Goal: Task Accomplishment & Management: Complete application form

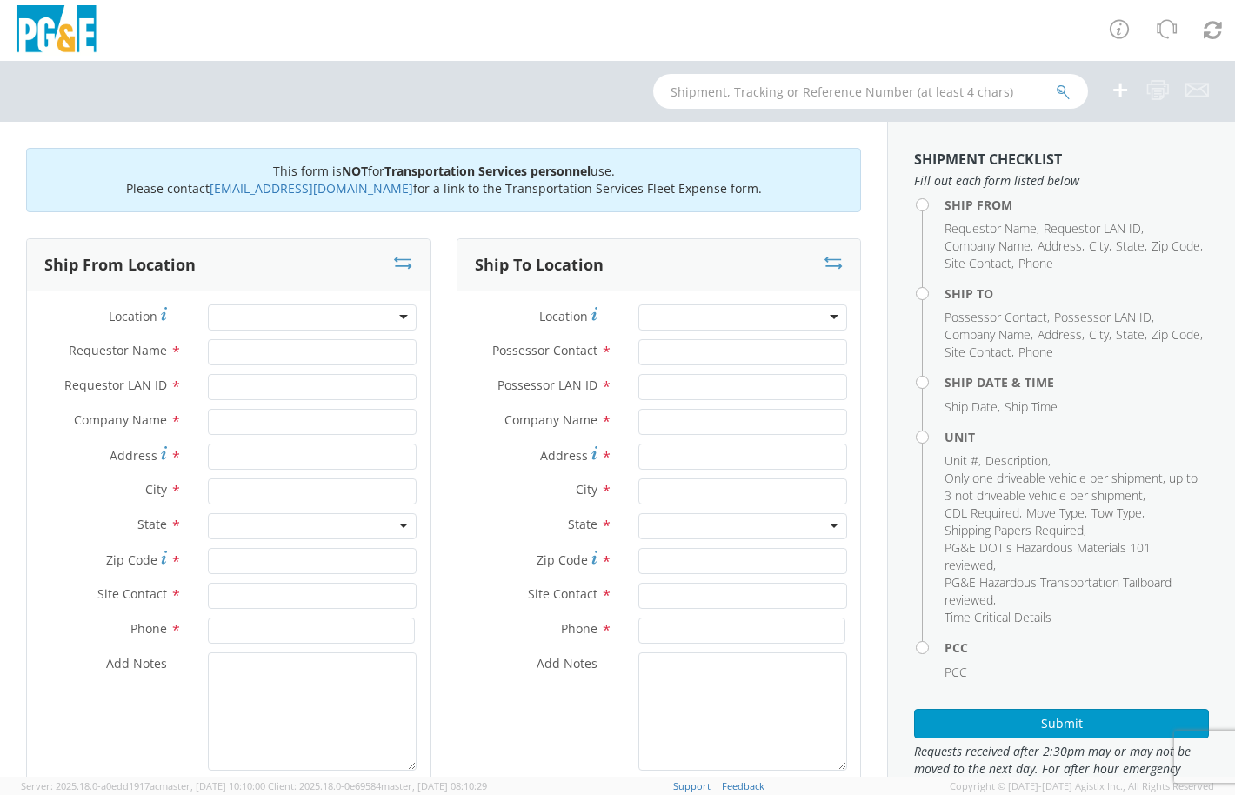
click at [517, 39] on div at bounding box center [617, 30] width 1235 height 61
click at [142, 54] on div at bounding box center [617, 30] width 1235 height 61
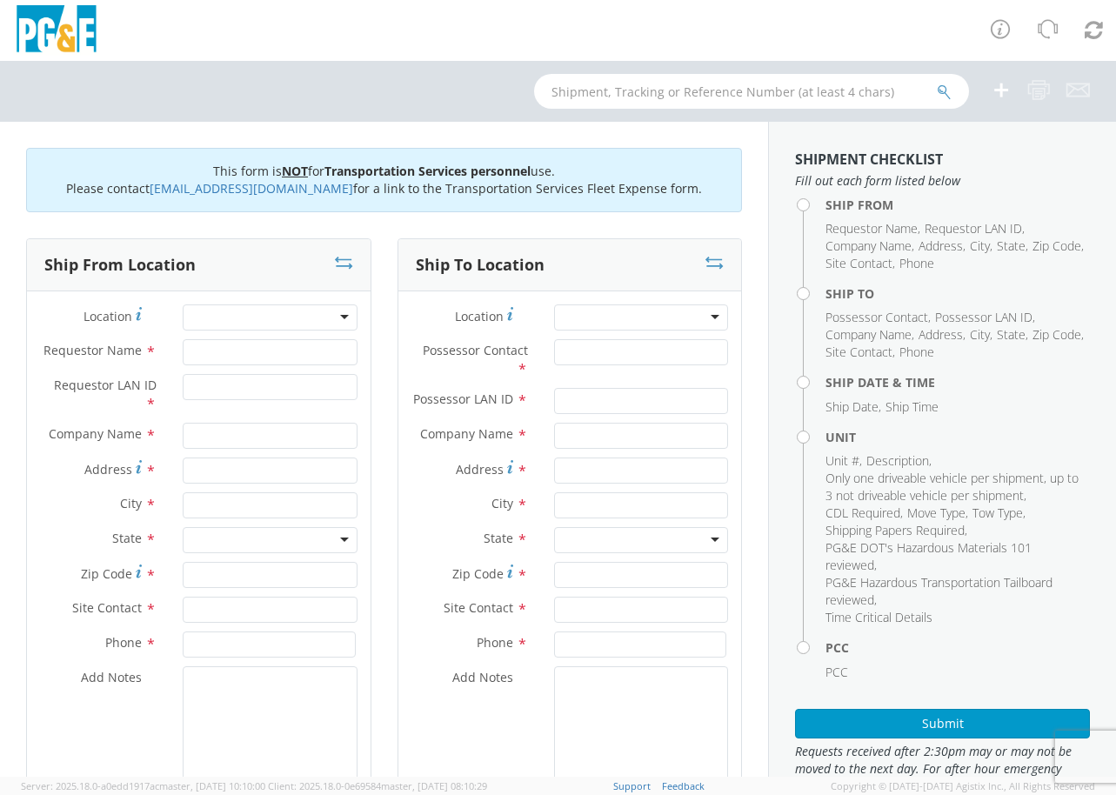
click at [257, 315] on div at bounding box center [270, 317] width 174 height 26
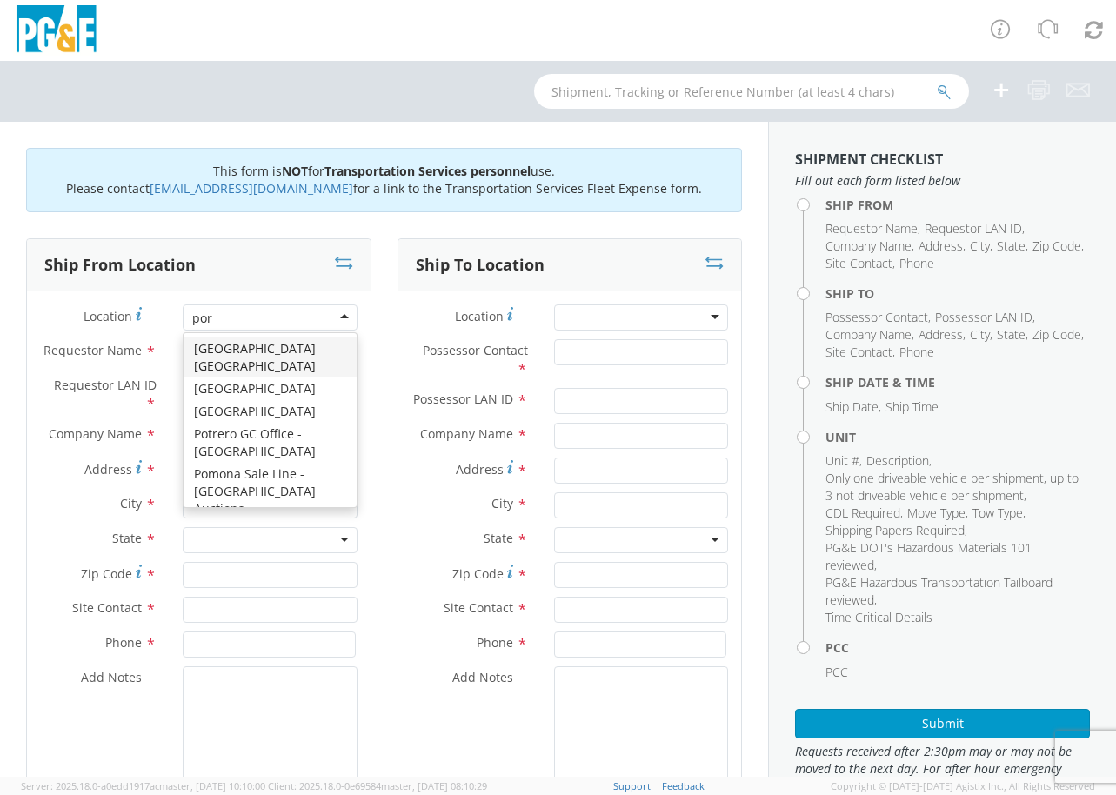
type input "port"
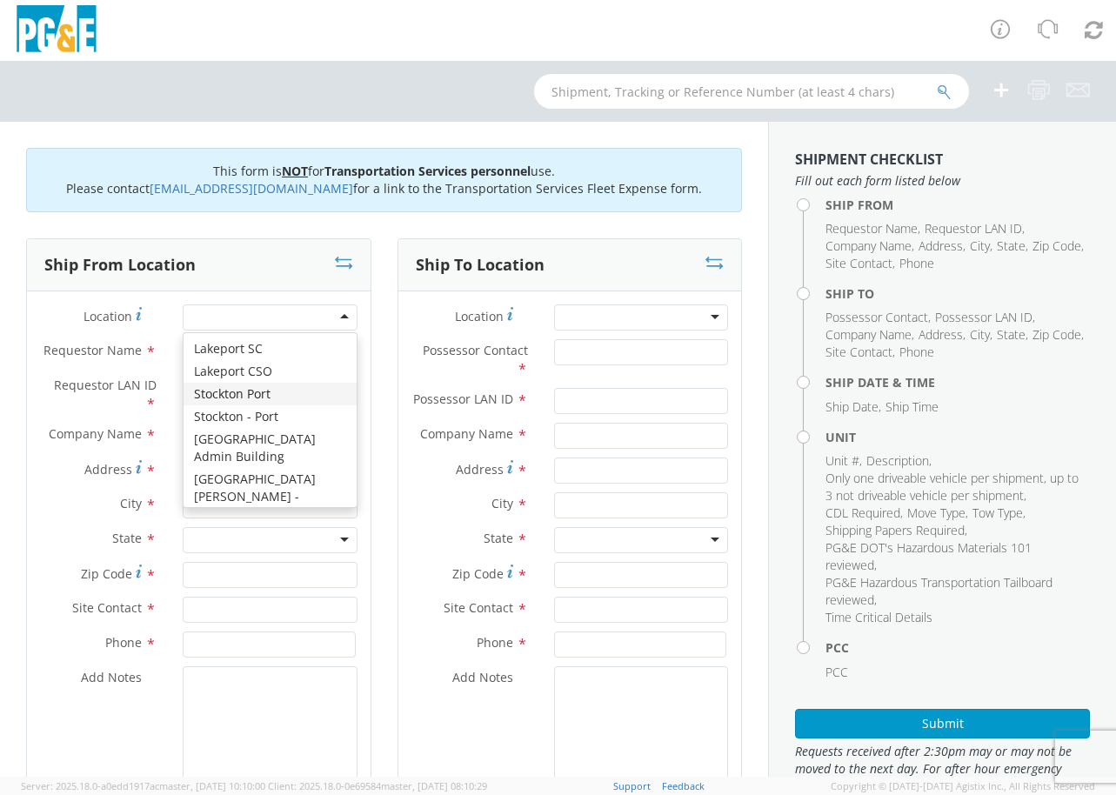
type input "PG&E"
type input "810 Gilmore Avenue"
type input "Stockton"
type input "95204"
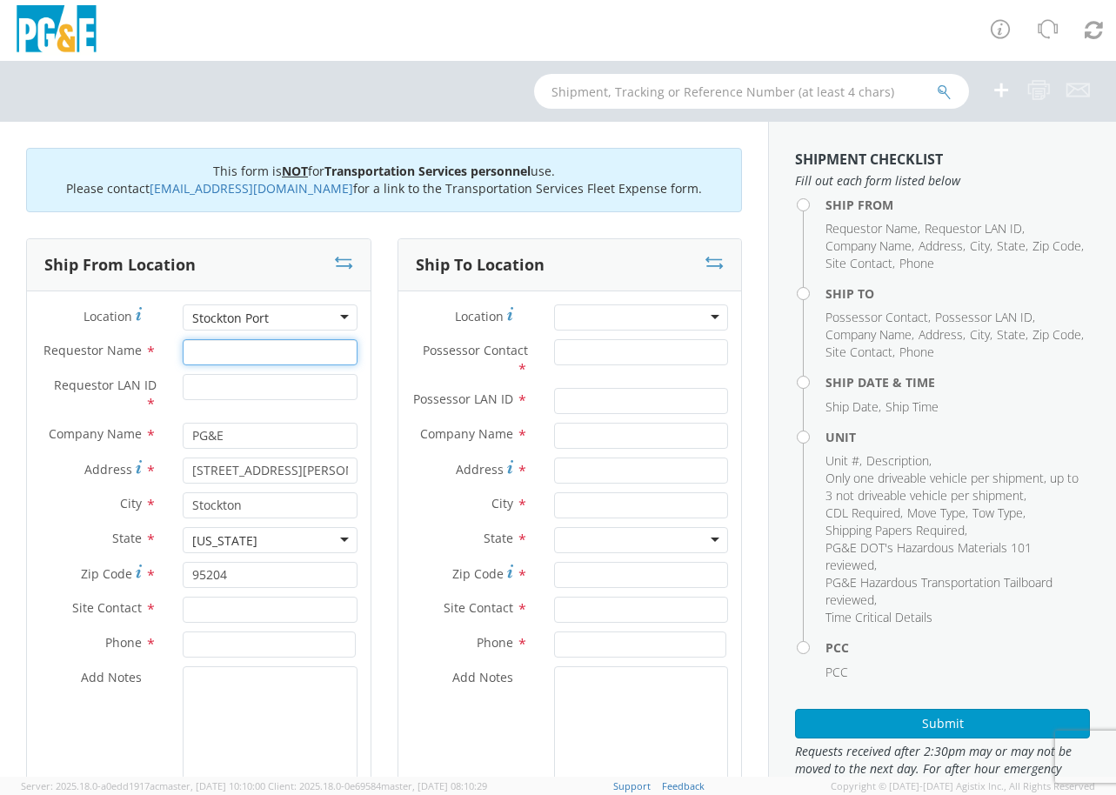
click at [223, 342] on input "Requestor Name *" at bounding box center [270, 352] width 174 height 26
paste input "Estevan"
click at [274, 349] on input "Estevan" at bounding box center [270, 352] width 174 height 26
paste input "Seniseros"
type input "Estevan Seniseros"
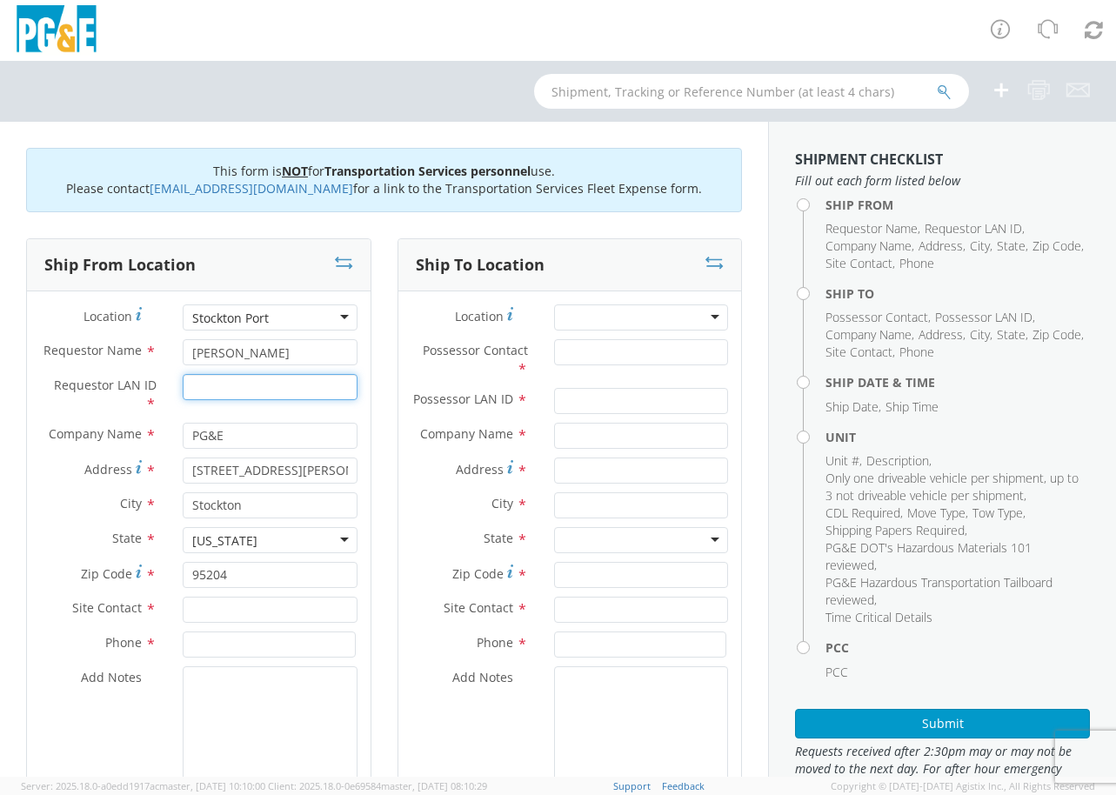
click at [209, 387] on input "Requestor LAN ID *" at bounding box center [270, 387] width 174 height 26
click at [309, 390] on input "Requestor LAN ID *" at bounding box center [270, 387] width 174 height 26
paste input "E2SM"
type input "E2SM"
drag, startPoint x: 304, startPoint y: 358, endPoint x: 157, endPoint y: 359, distance: 147.0
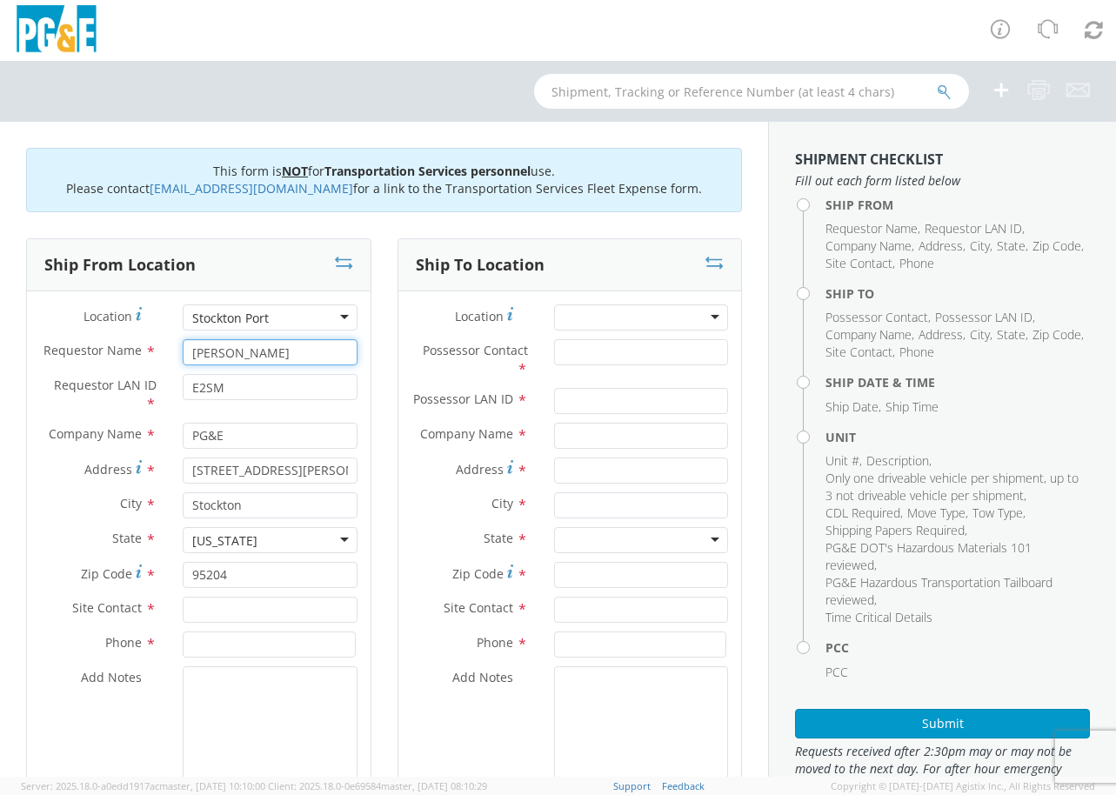
click at [157, 359] on div "Requestor Name * Estevan Seniseros" at bounding box center [199, 352] width 344 height 26
click at [277, 610] on input "text" at bounding box center [270, 610] width 174 height 26
paste input "Estevan Seniseros"
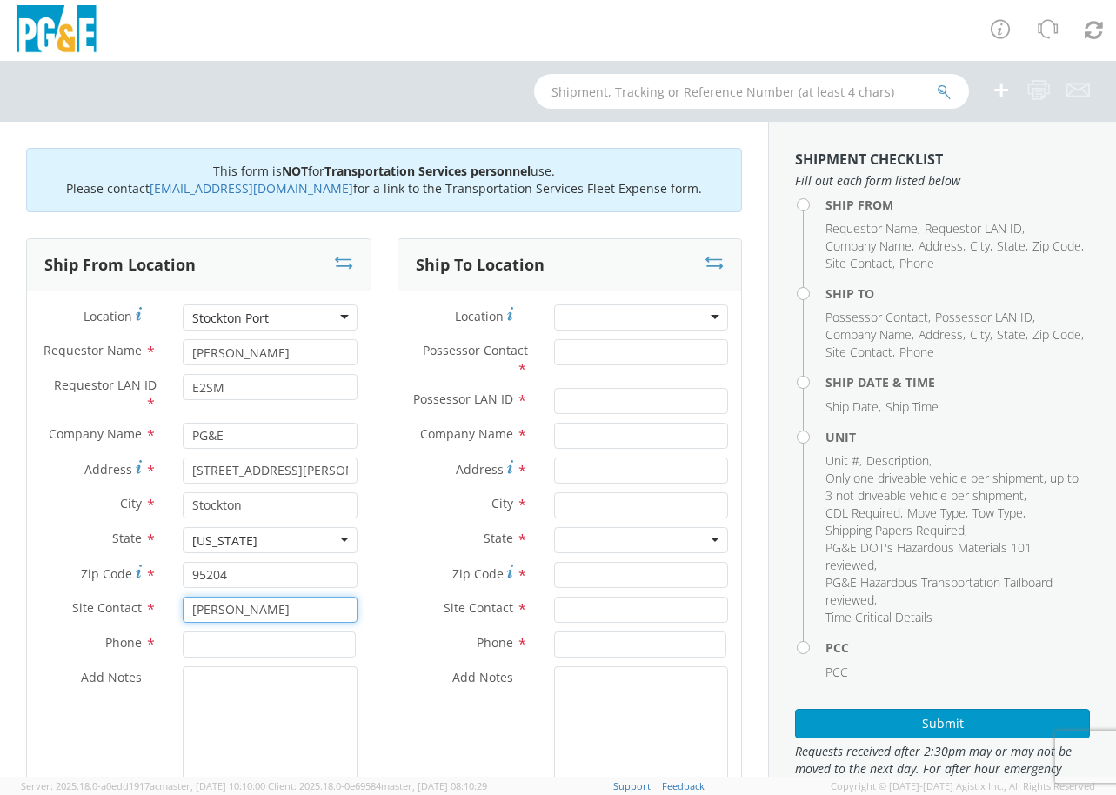
type input "Estevan Seniseros"
click at [311, 646] on input at bounding box center [269, 644] width 172 height 26
type input "9253346086"
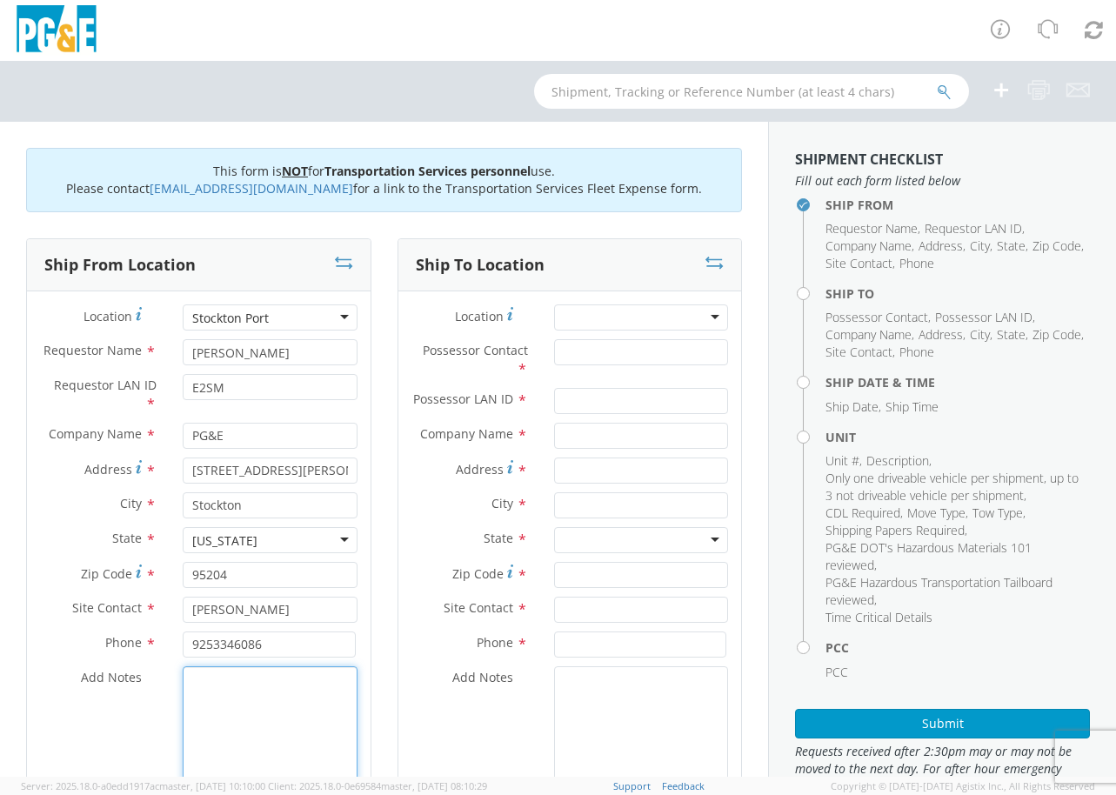
click at [255, 681] on textarea "Add Notes *" at bounding box center [270, 725] width 174 height 118
paste textarea "Mon-Fri 5:30am-12:30pm"
click at [189, 679] on textarea "Mon-Fri 5:30am-12:30pm" at bounding box center [270, 725] width 174 height 118
type textarea "Mon-Fri 5:30am-12:30pm"
click at [575, 704] on textarea "Add Notes *" at bounding box center [641, 725] width 174 height 118
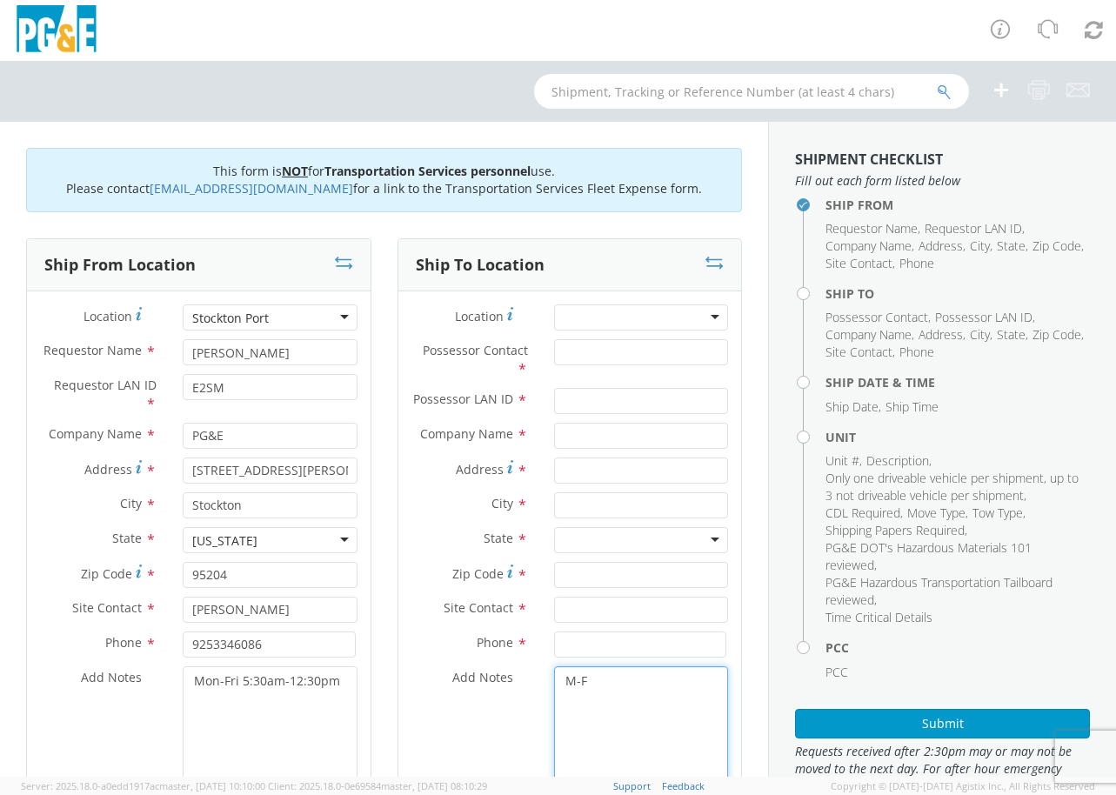
paste textarea "7:00am-1:30pm"
type textarea "M-F 7:00am-1:30pm"
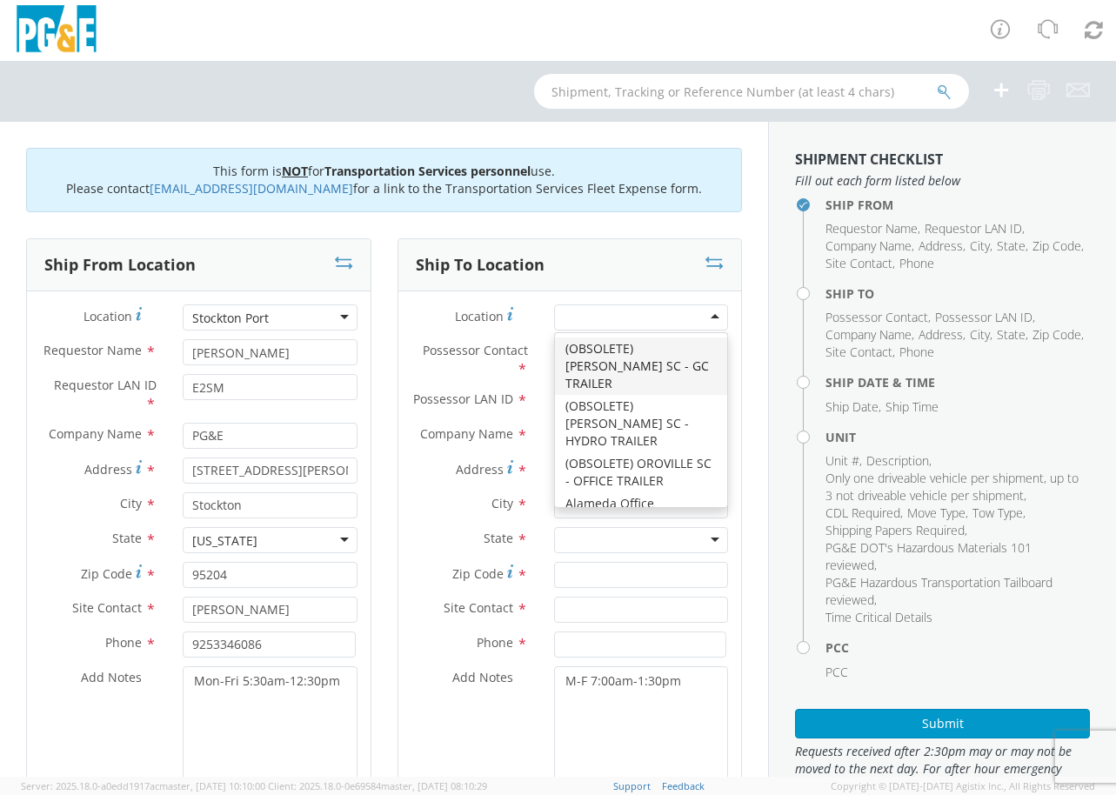
click at [629, 309] on div at bounding box center [641, 317] width 174 height 26
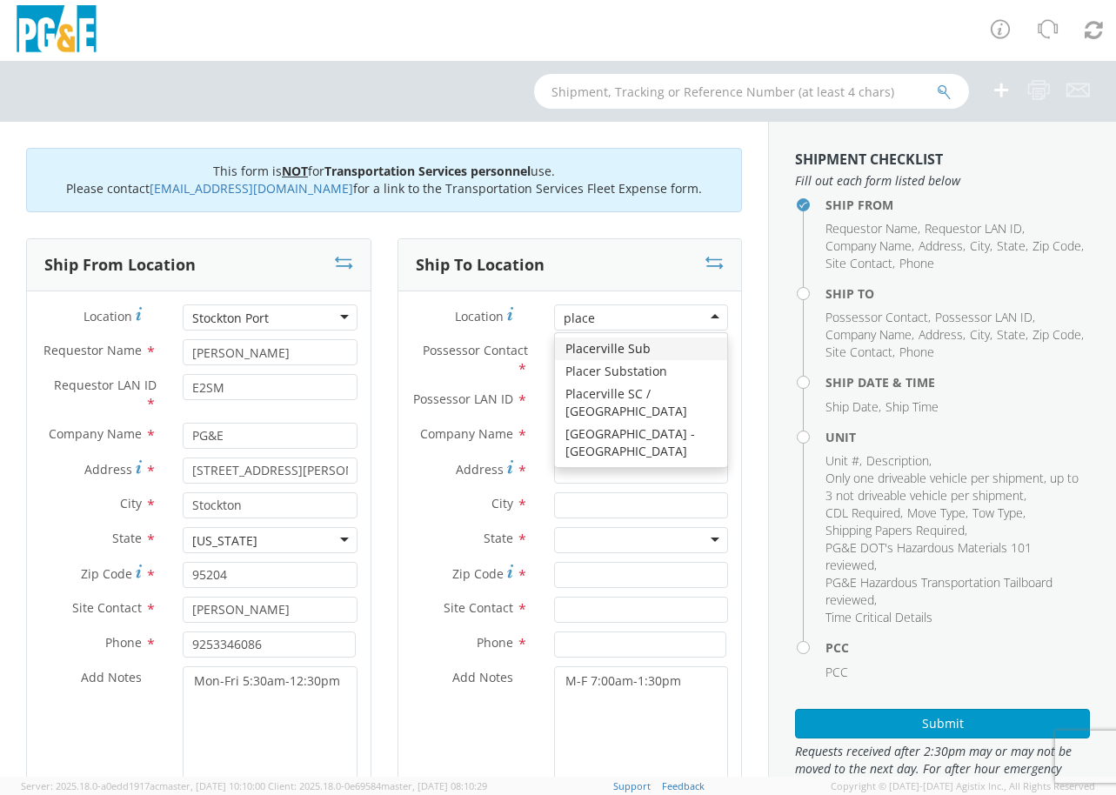
type input "placer"
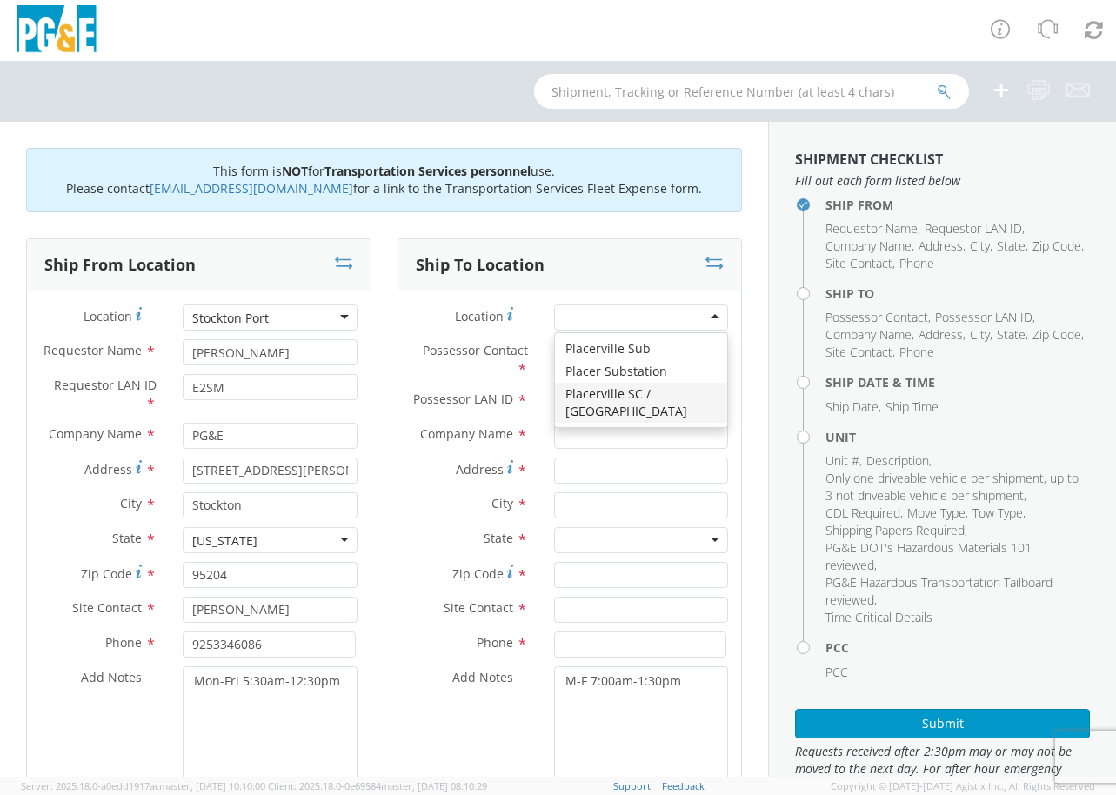
type input "PG&E"
type input "4636 MISSOURI FLAT ROAD"
type input "PLACERVILLE"
type input "95667"
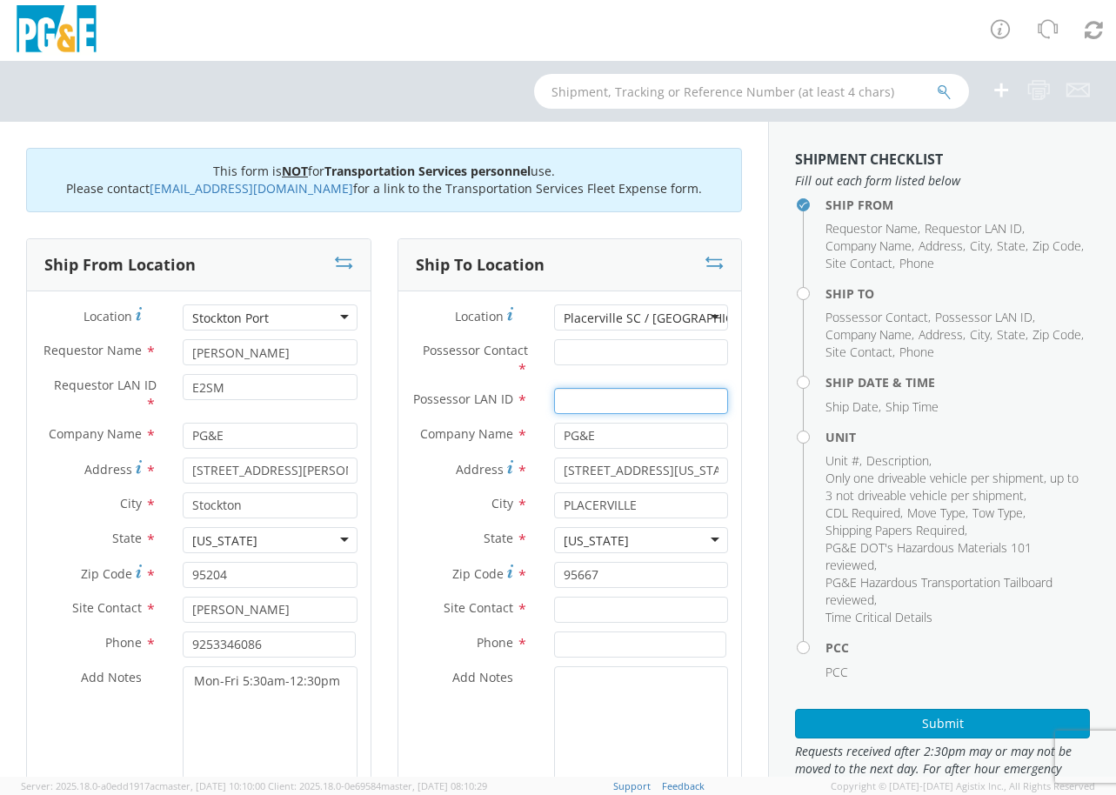
click at [578, 408] on input "Possessor LAN ID *" at bounding box center [641, 401] width 174 height 26
paste input "JUCN@pge.com"
drag, startPoint x: 652, startPoint y: 394, endPoint x: 582, endPoint y: 395, distance: 70.4
click at [582, 395] on input "JUCN@pge.com" at bounding box center [641, 401] width 174 height 26
type input "JUCN"
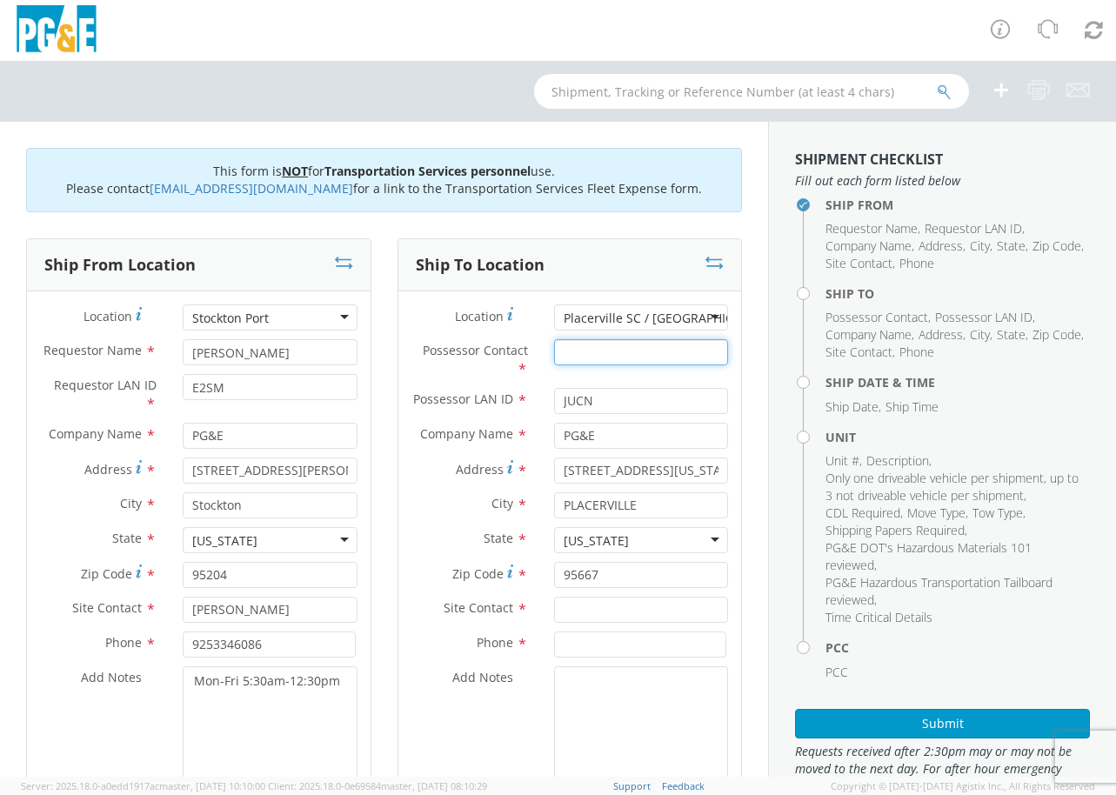
click at [584, 353] on input "Possessor Contact *" at bounding box center [641, 352] width 174 height 26
type input "Jeff Clark"
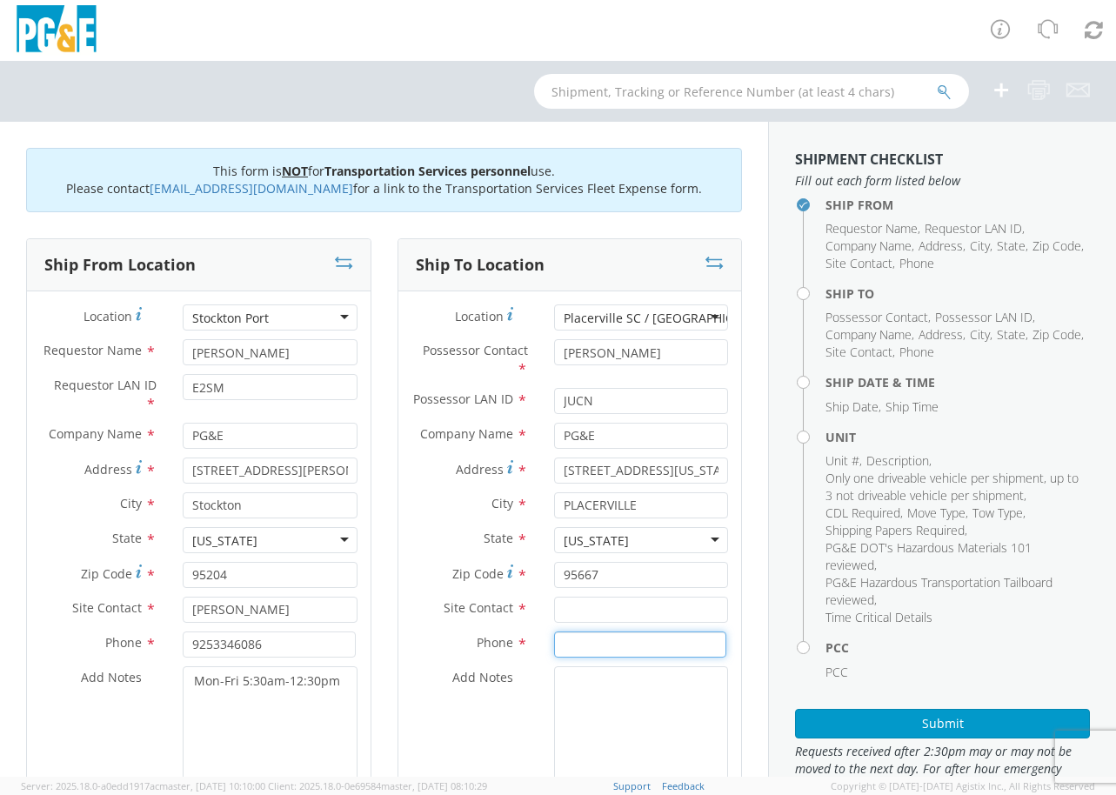
click at [600, 656] on input at bounding box center [640, 644] width 172 height 26
paste input "530-523-3434"
type input "530-523-3434"
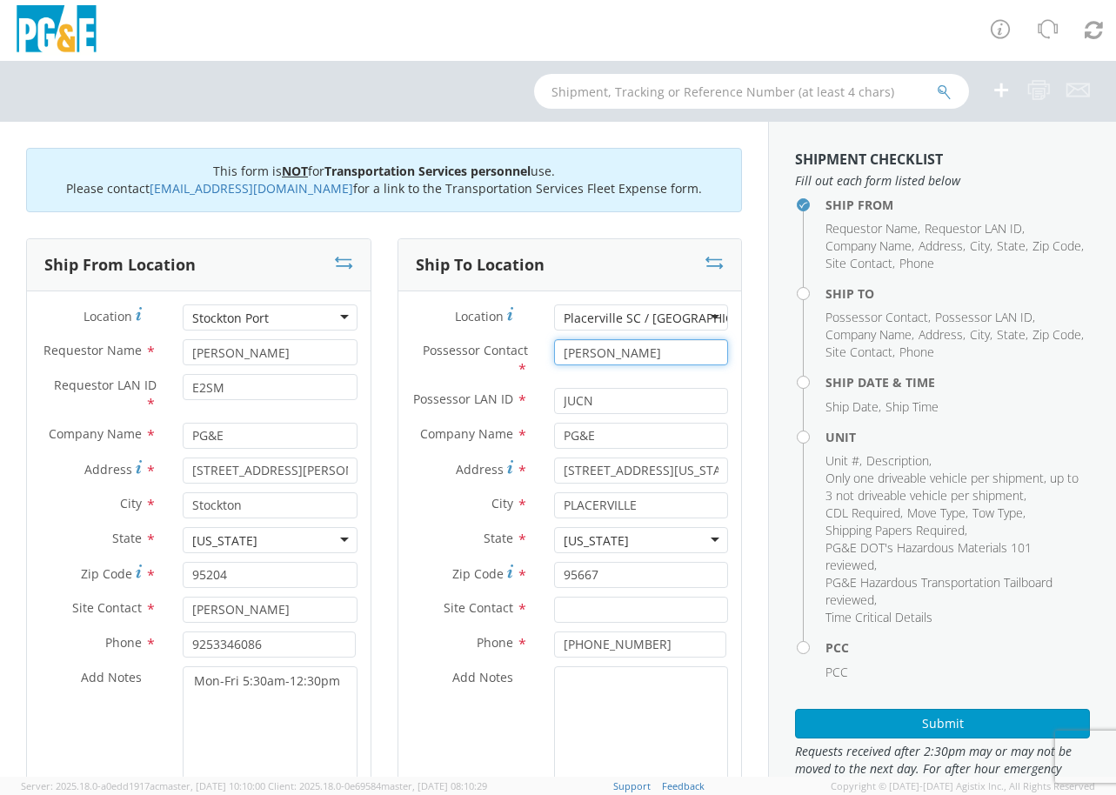
drag, startPoint x: 641, startPoint y: 348, endPoint x: 430, endPoint y: 372, distance: 212.7
click at [434, 370] on div "Possessor Contact * Jeff Clark" at bounding box center [570, 359] width 344 height 40
click at [616, 623] on input "text" at bounding box center [641, 610] width 174 height 26
paste input "Jeff Clark"
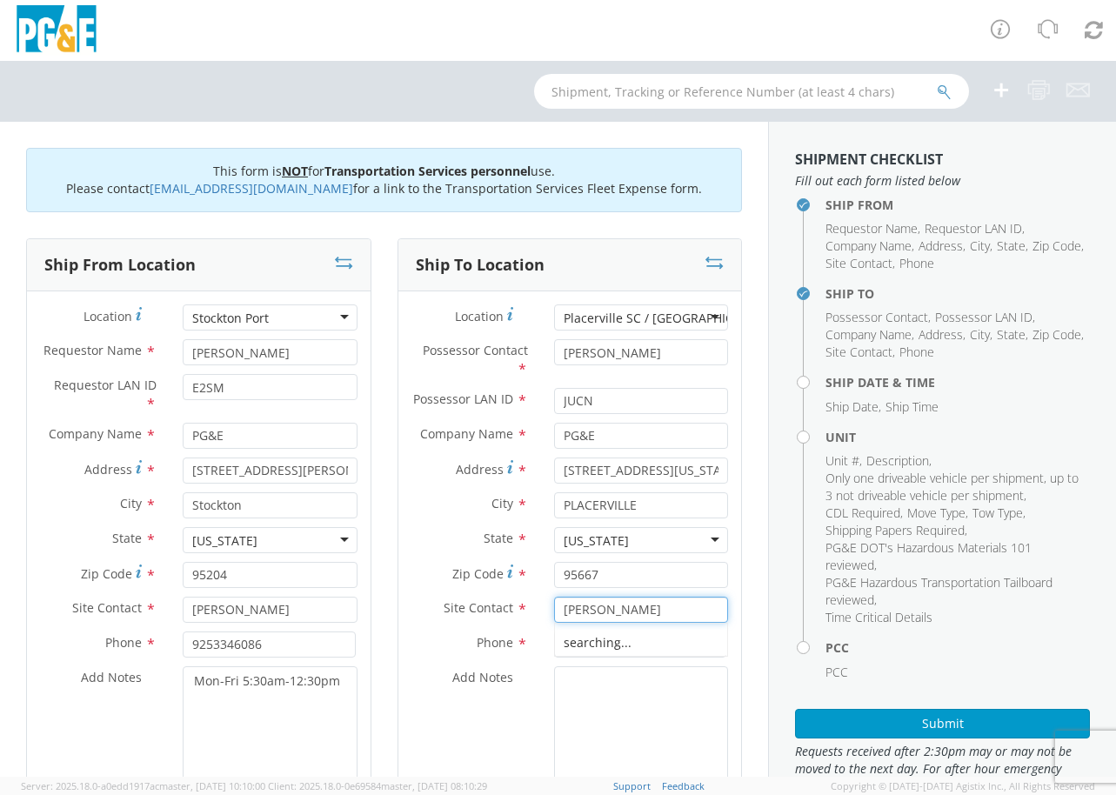
type input "Jeff Clark"
click at [610, 698] on textarea "Add Notes *" at bounding box center [641, 725] width 174 height 118
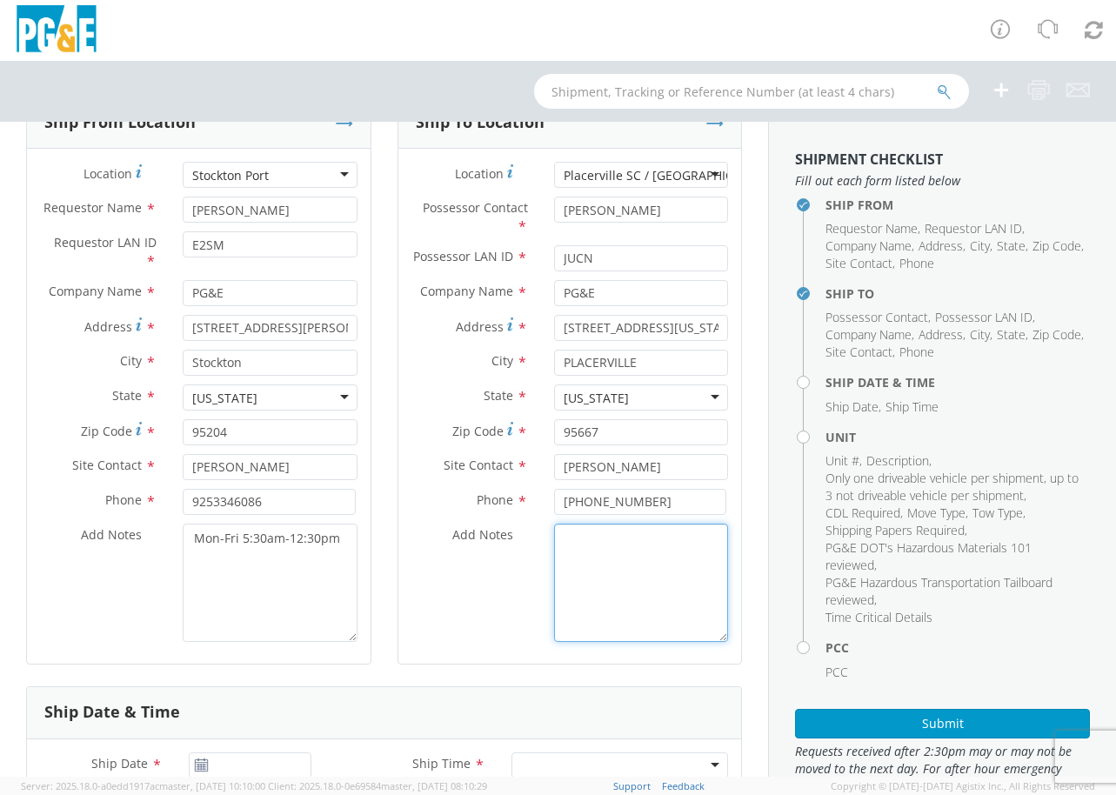
scroll to position [217, 0]
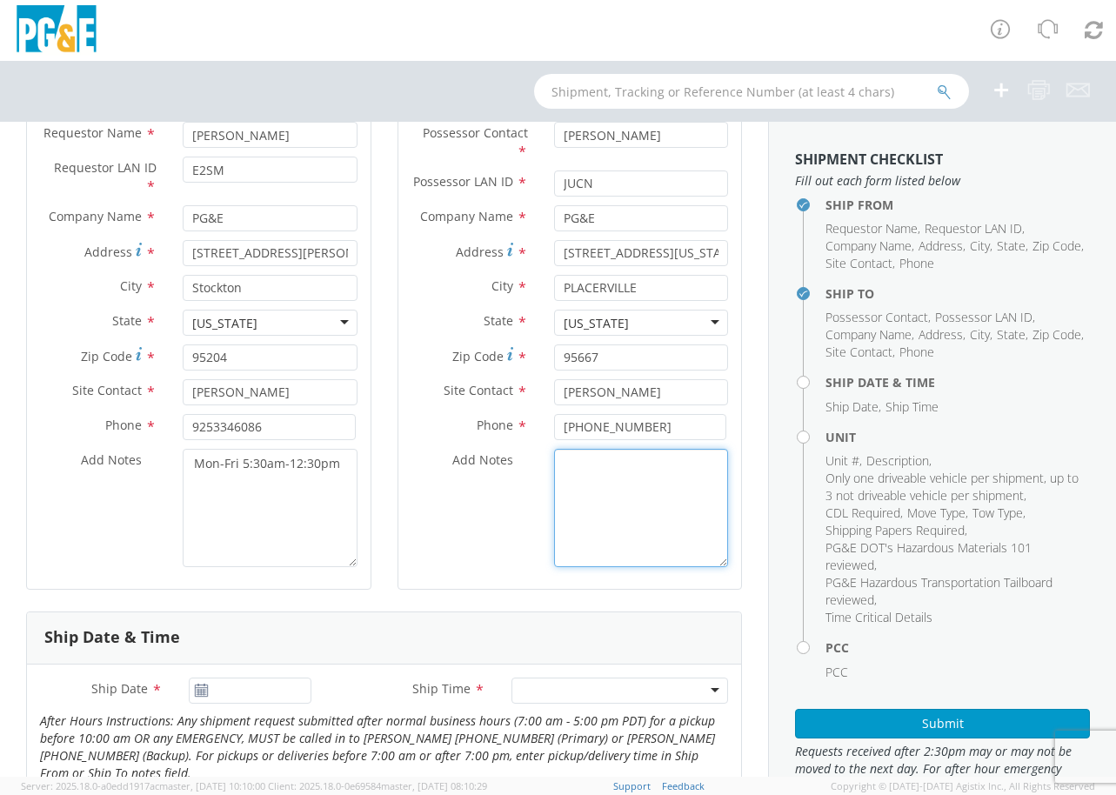
click at [629, 484] on textarea "Add Notes *" at bounding box center [641, 508] width 174 height 118
paste textarea "7:00am-1:30pm"
type textarea "M-F 7:00am-1:30pm"
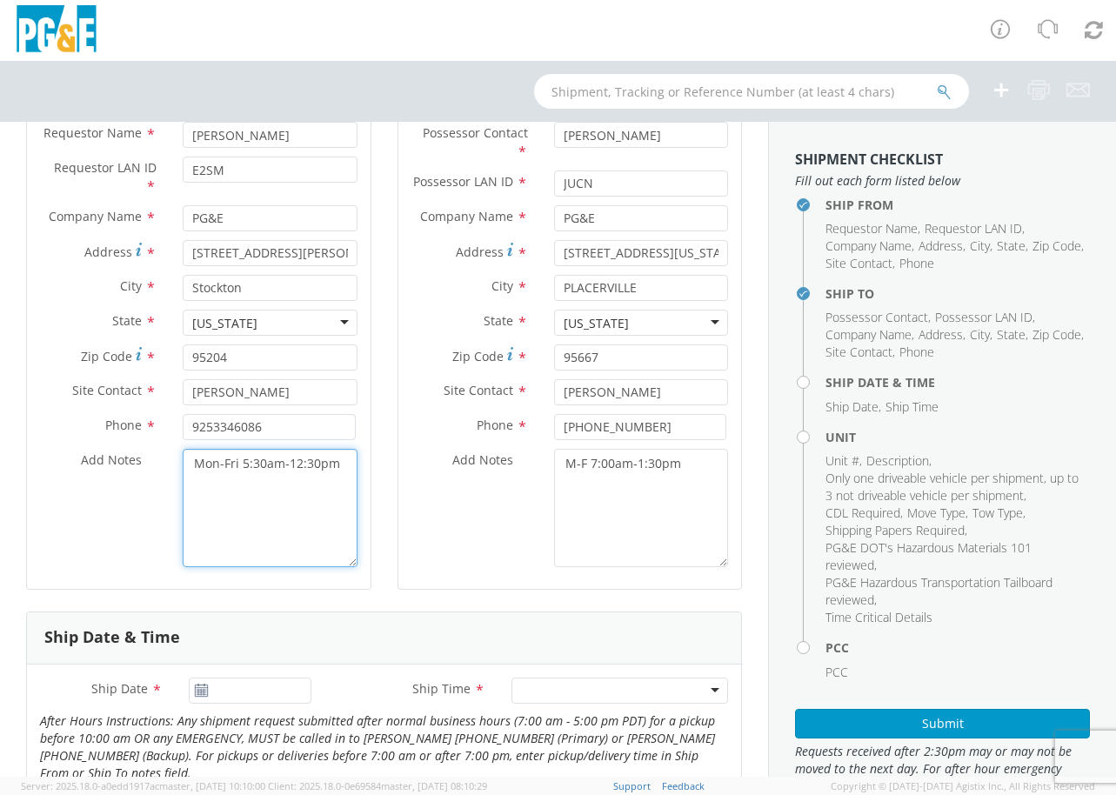
drag, startPoint x: 241, startPoint y: 535, endPoint x: 244, endPoint y: 552, distance: 17.7
click at [241, 535] on textarea "Mon-Fri 5:30am-12:30pm" at bounding box center [270, 508] width 174 height 118
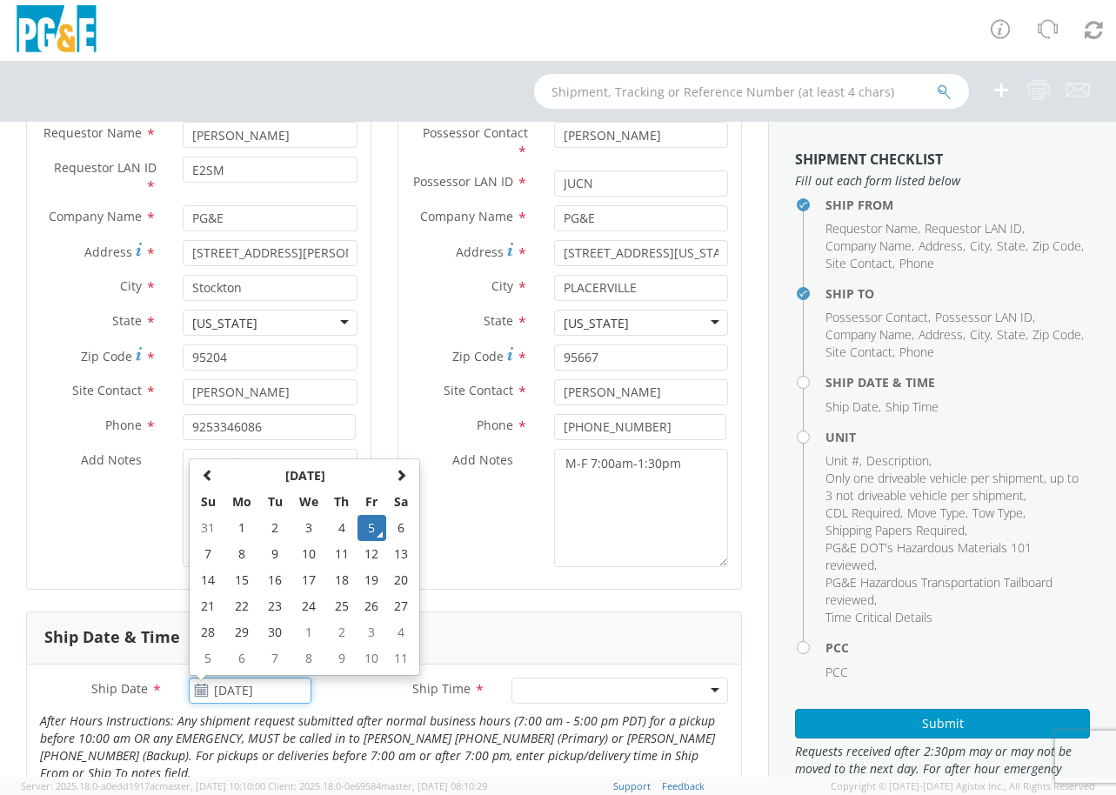
click at [255, 704] on input "09/05/2025" at bounding box center [250, 690] width 123 height 26
click at [233, 567] on td "8" at bounding box center [242, 554] width 37 height 26
type input "09/08/2025"
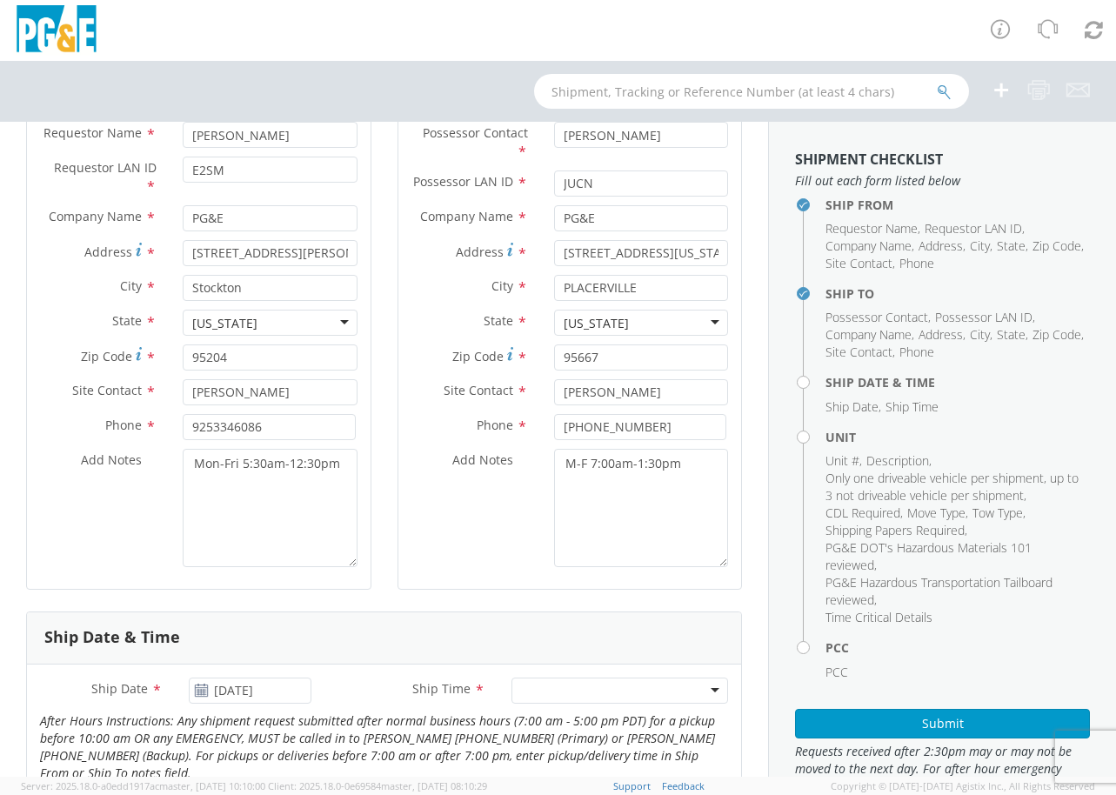
click at [563, 704] on div at bounding box center [619, 690] width 217 height 26
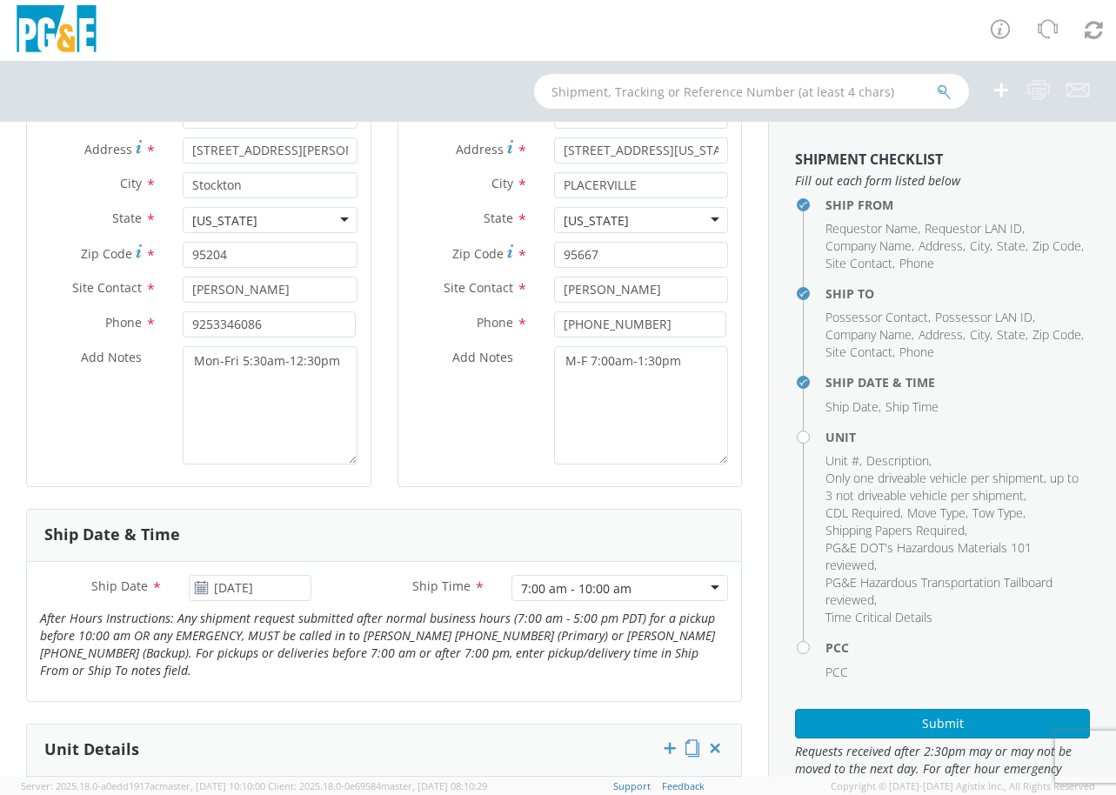
scroll to position [652, 0]
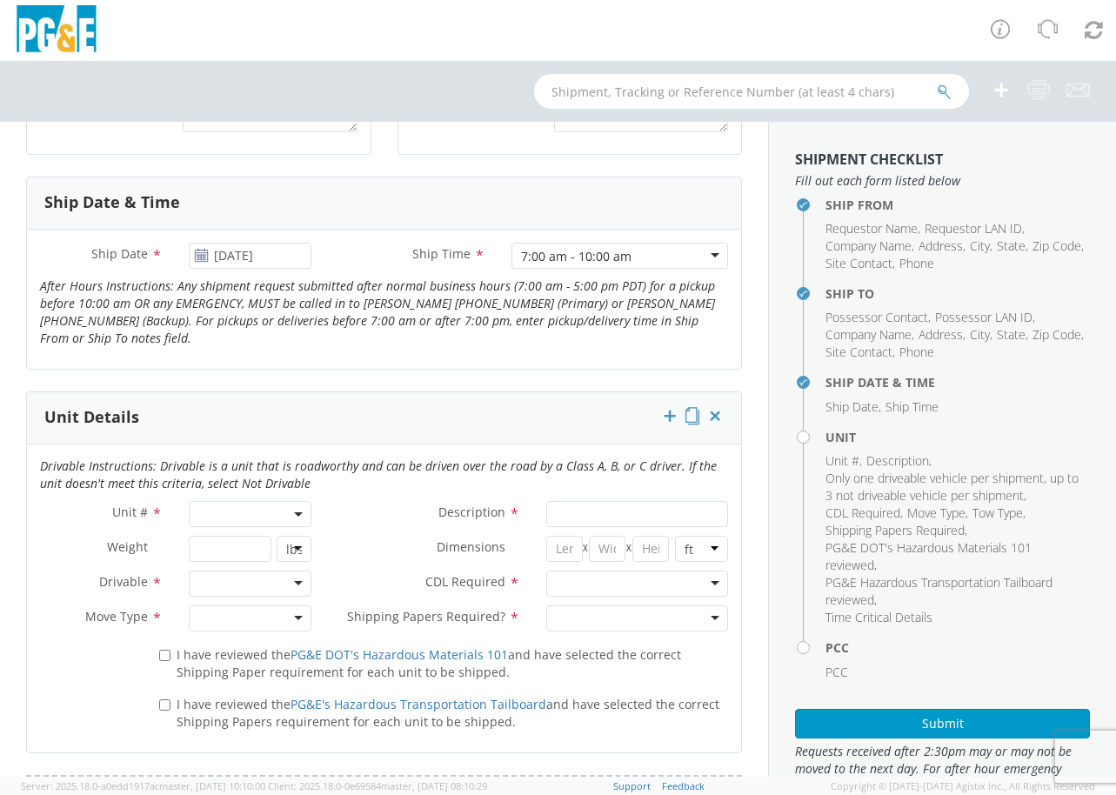
click at [233, 521] on span at bounding box center [250, 514] width 123 height 26
click at [238, 552] on input "search" at bounding box center [248, 543] width 110 height 26
type input "oth"
select select "Other"
select select "? undefined:undefined ?"
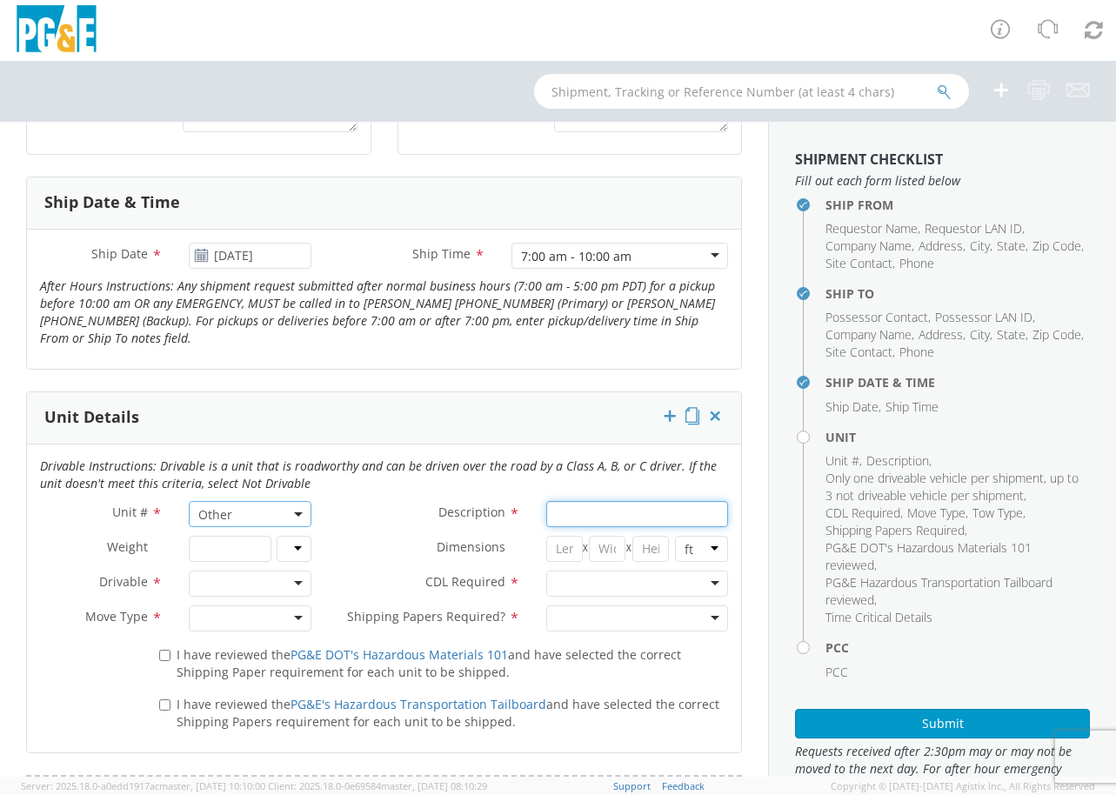
click at [572, 521] on input "Description *" at bounding box center [637, 514] width 182 height 26
type input "40' container"
click at [220, 593] on div at bounding box center [250, 584] width 123 height 26
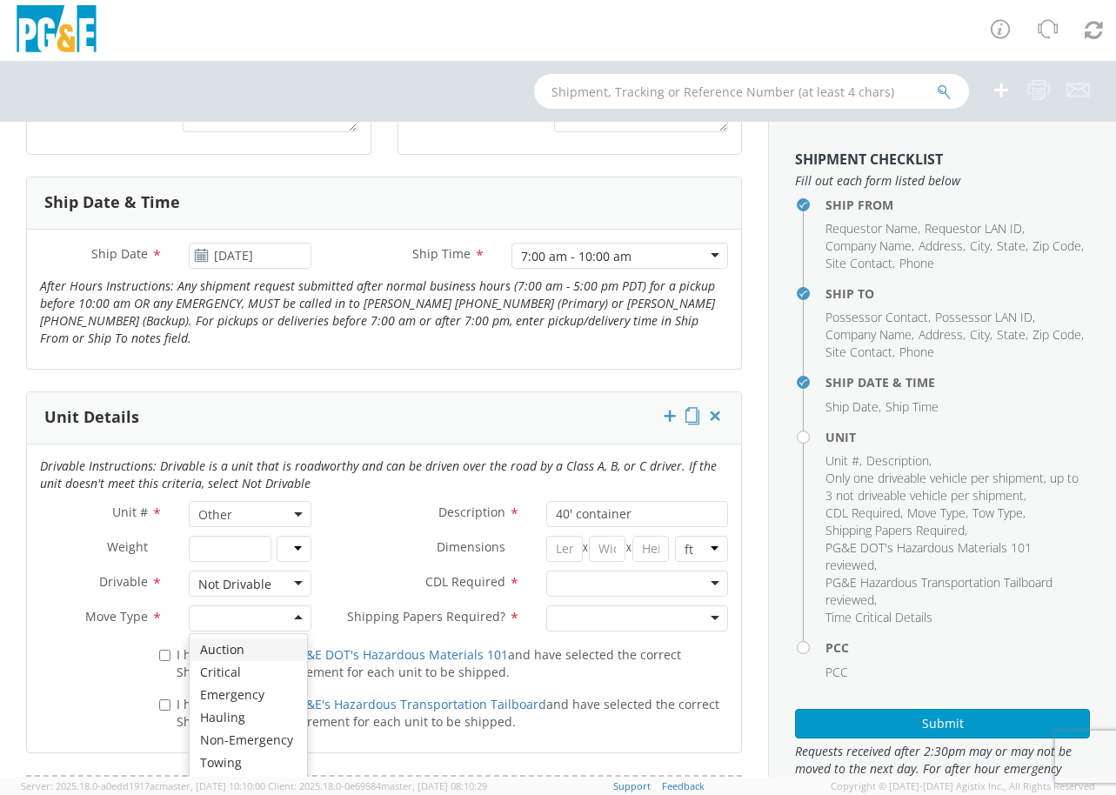
click at [287, 631] on div at bounding box center [250, 618] width 123 height 26
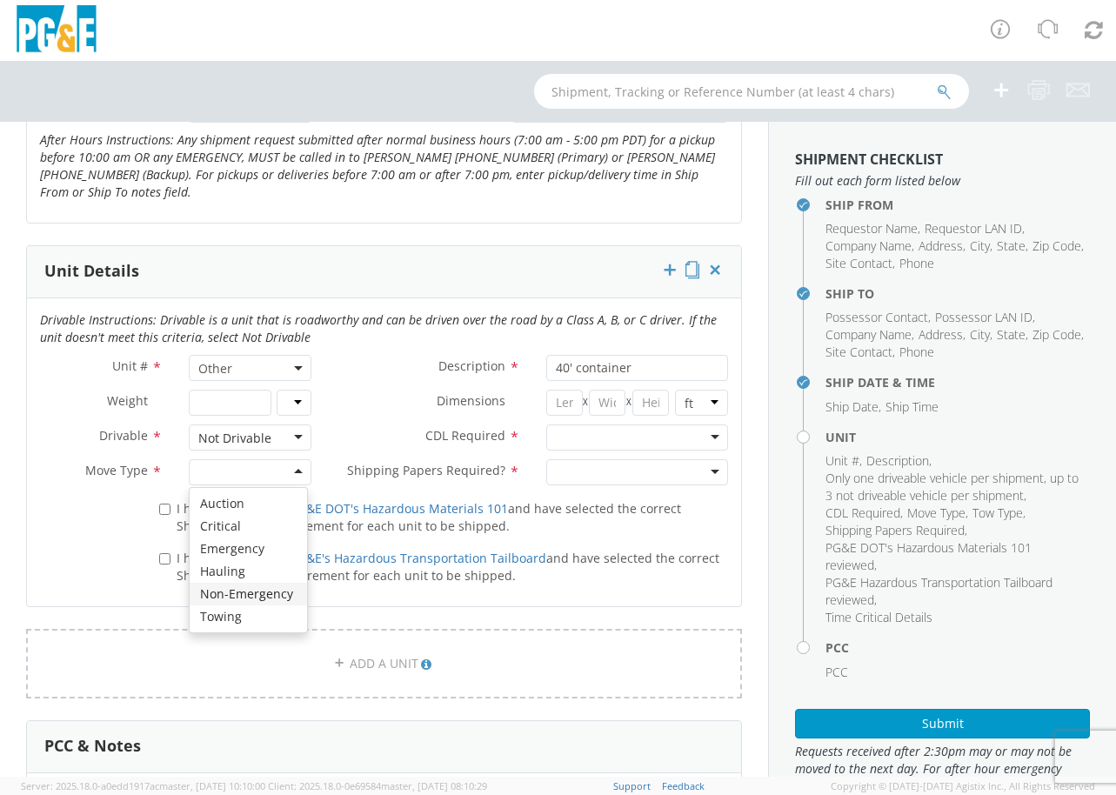
scroll to position [761, 0]
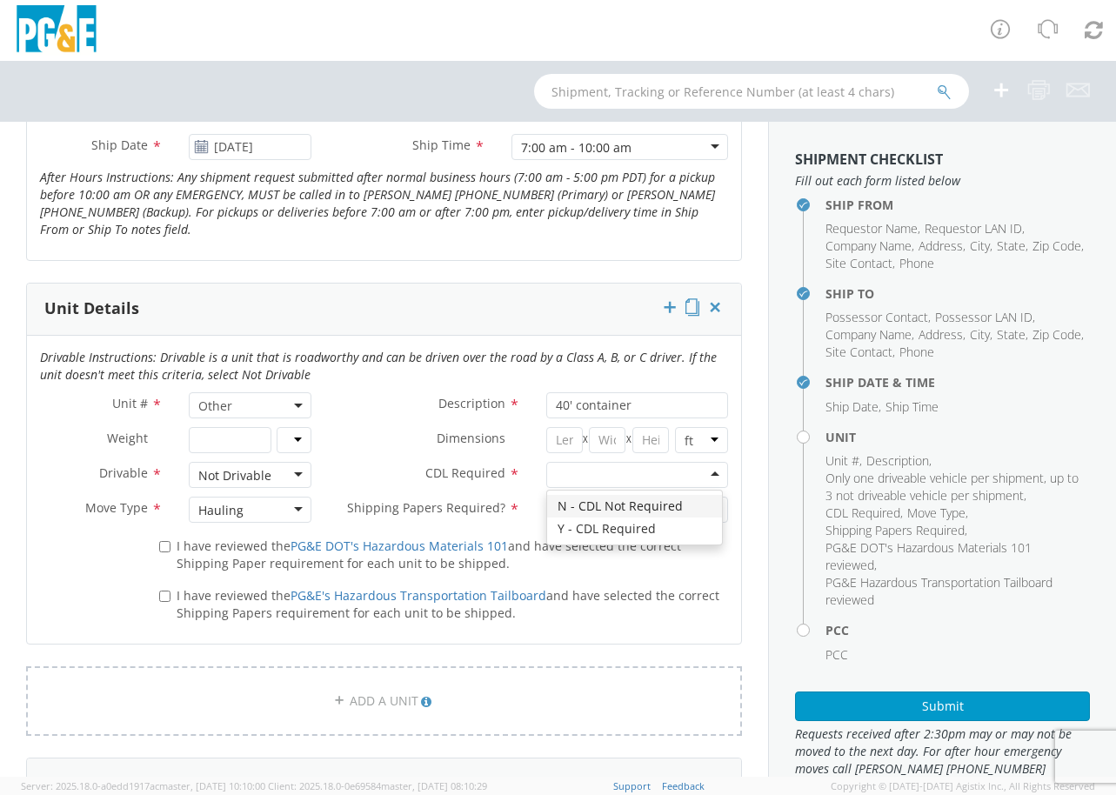
click at [691, 484] on div at bounding box center [637, 475] width 182 height 26
click at [697, 517] on div at bounding box center [637, 510] width 182 height 26
click at [162, 552] on input "I have reviewed the PG&E DOT's Hazardous Materials 101 and have selected the co…" at bounding box center [164, 546] width 11 height 11
checkbox input "true"
click at [162, 602] on input "I have reviewed the PG&E's Hazardous Transportation Tailboard and have selected…" at bounding box center [164, 596] width 11 height 11
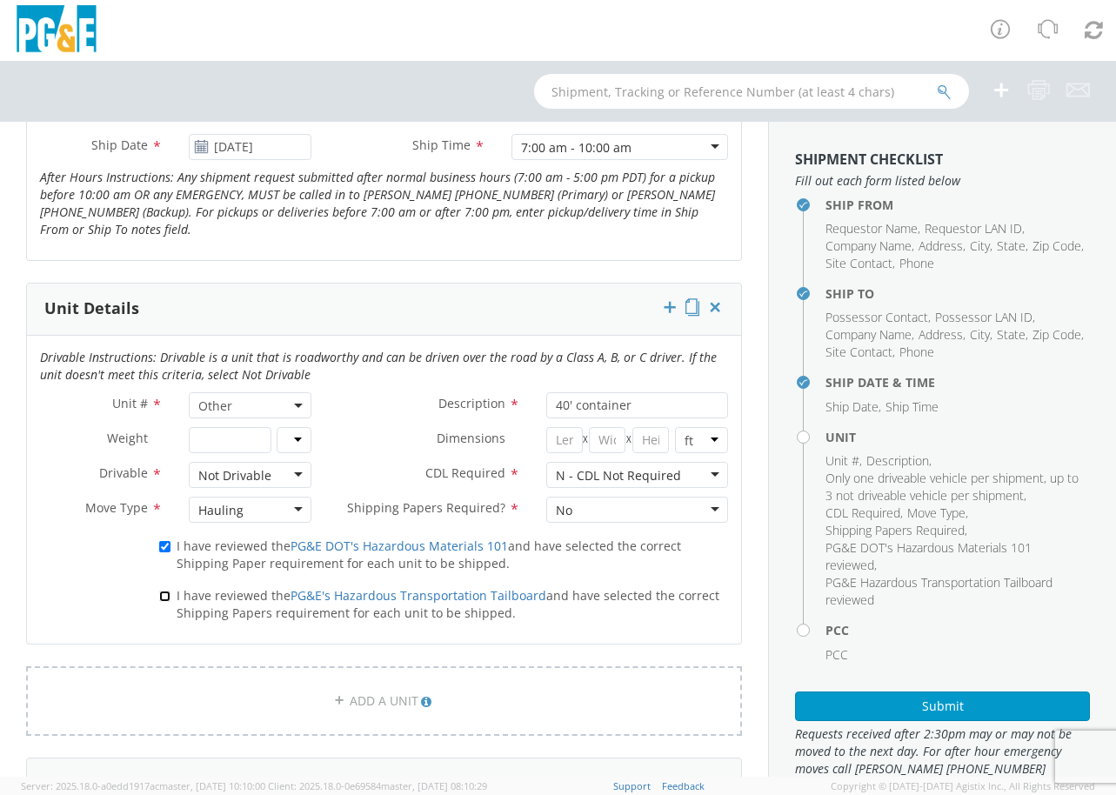
checkbox input "true"
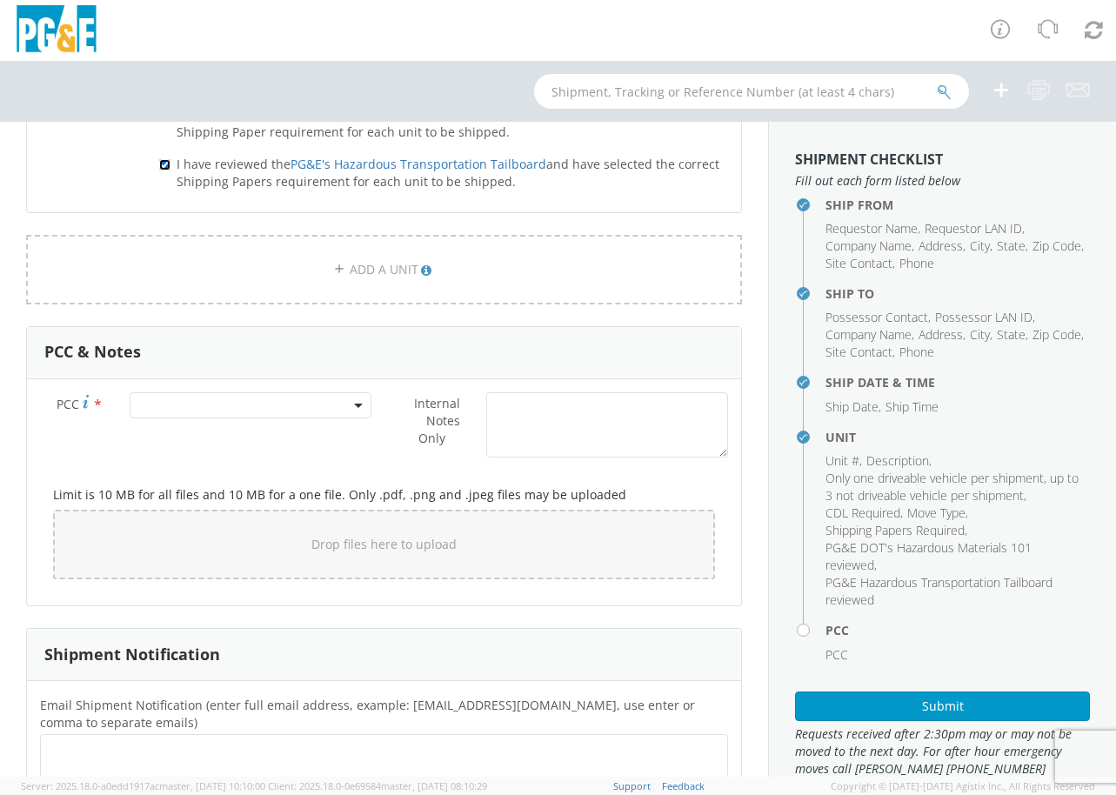
scroll to position [1196, 0]
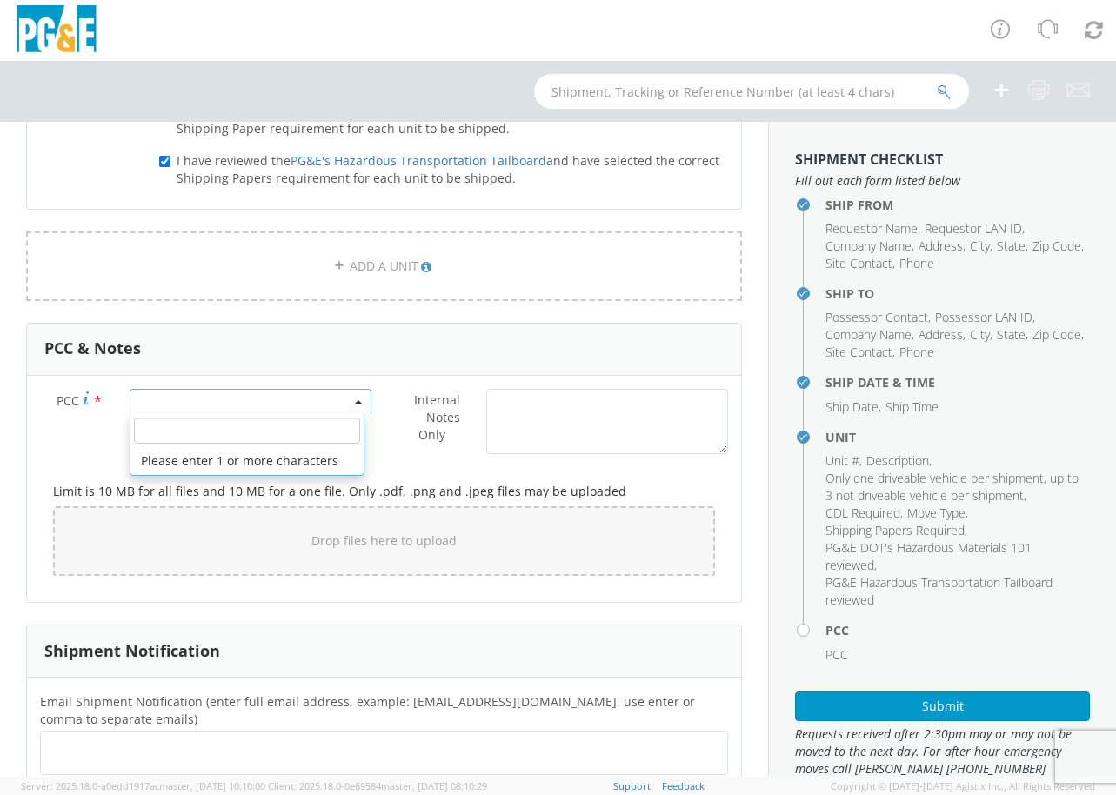
click at [229, 415] on span at bounding box center [251, 402] width 242 height 26
click at [260, 444] on input "number" at bounding box center [247, 430] width 227 height 26
type input "11674"
select select "11674"
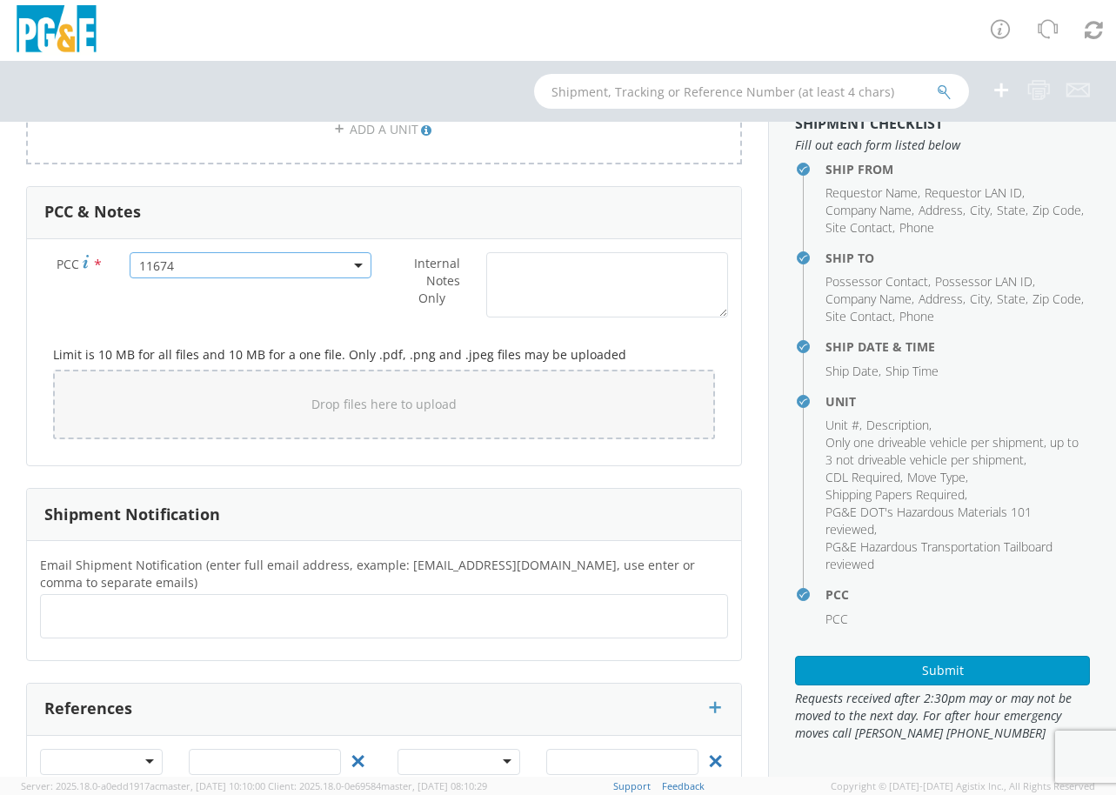
scroll to position [1424, 0]
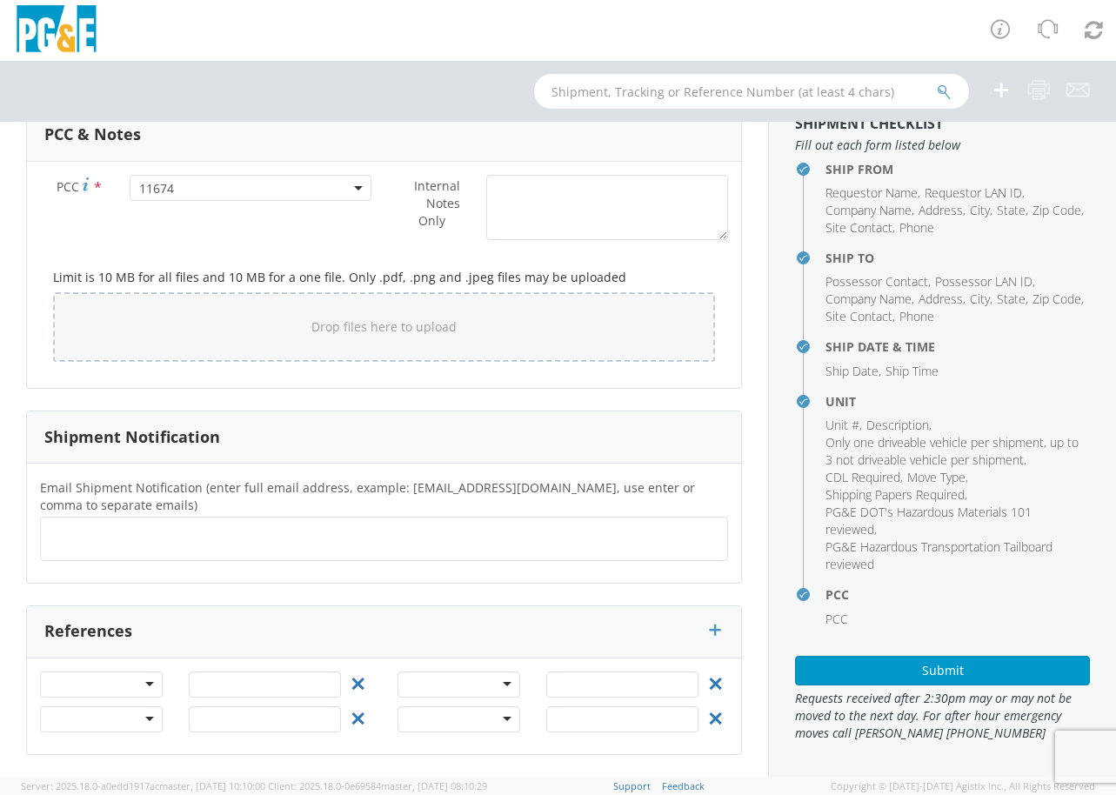
click at [143, 539] on ul at bounding box center [384, 538] width 672 height 29
type input "w1m5@pge.com"
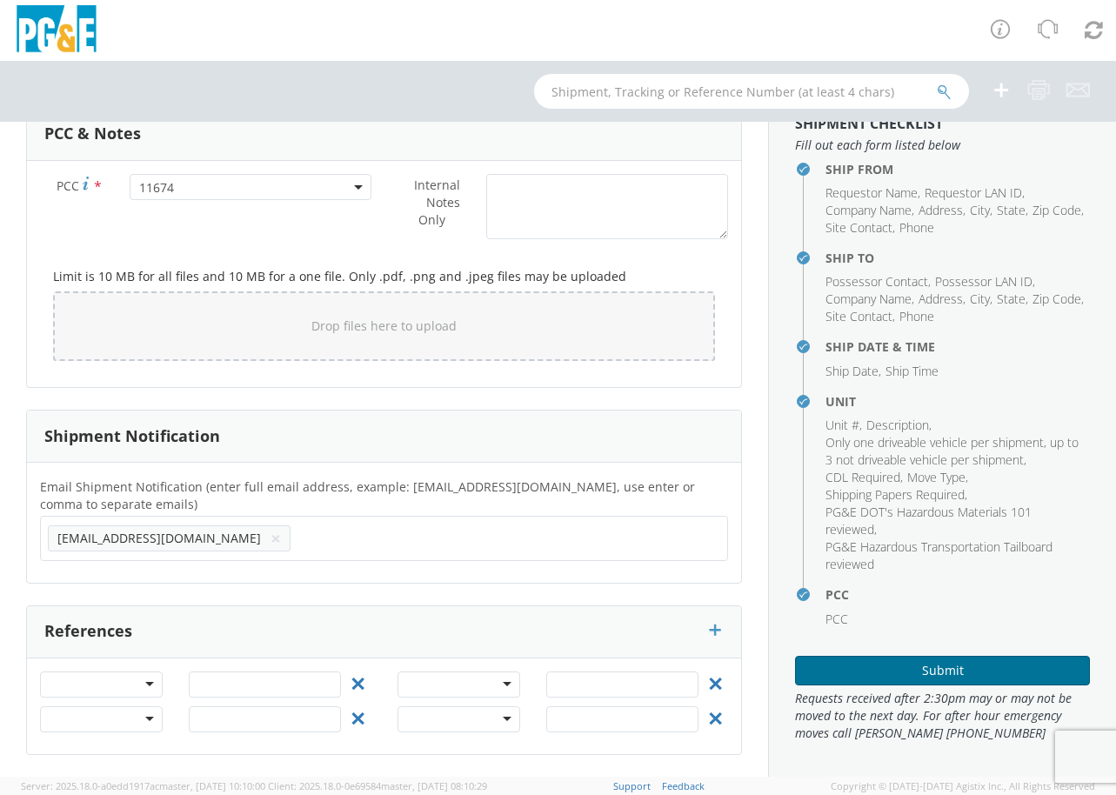
click at [949, 670] on button "Submit" at bounding box center [942, 671] width 295 height 30
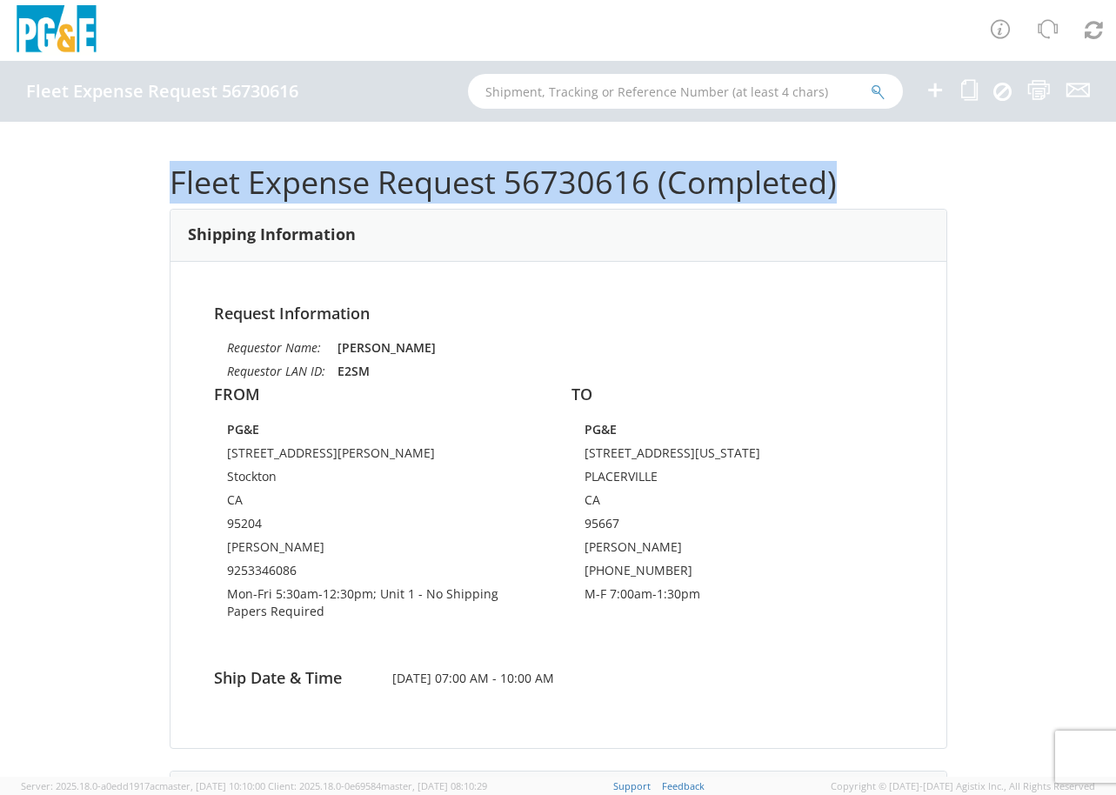
drag, startPoint x: 851, startPoint y: 184, endPoint x: 168, endPoint y: 184, distance: 682.7
click at [170, 184] on h1 "Fleet Expense Request 56730616 (Completed)" at bounding box center [558, 182] width 777 height 35
copy h1 "Fleet Expense Request 56730616 (Completed)"
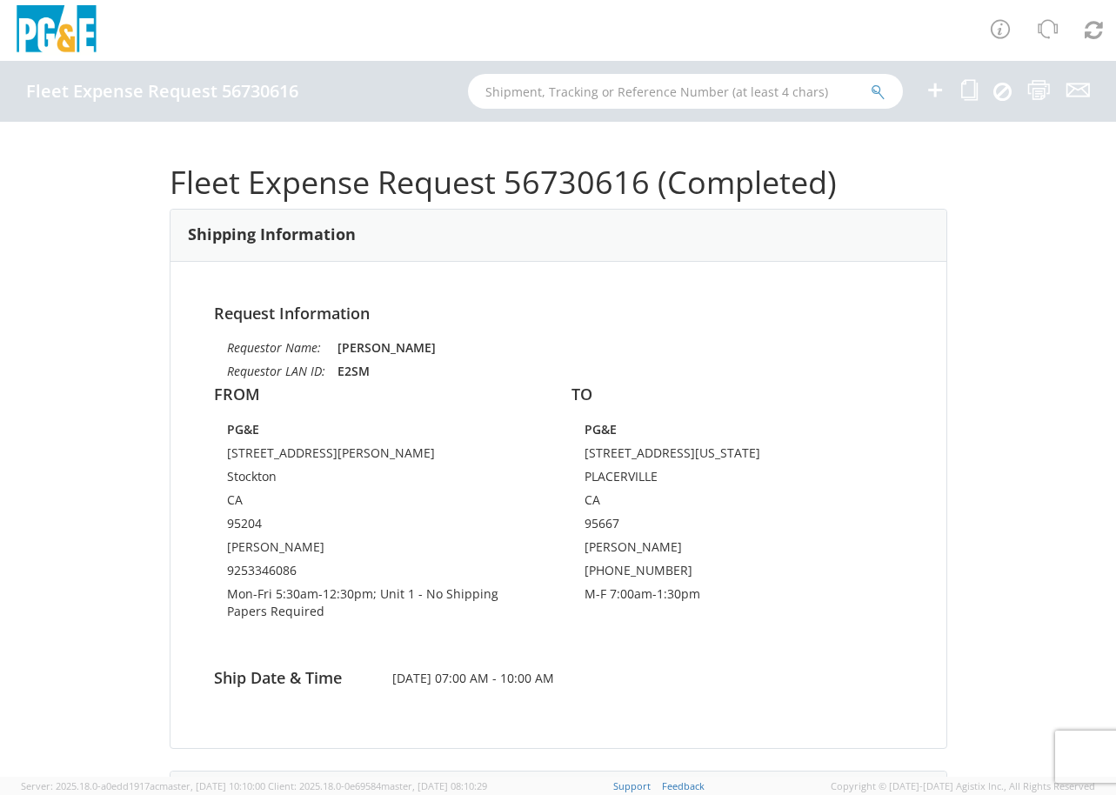
drag, startPoint x: 356, startPoint y: 430, endPoint x: 296, endPoint y: 320, distance: 125.7
click at [353, 430] on td "PG&E" at bounding box center [379, 432] width 305 height 23
